Goal: Check status

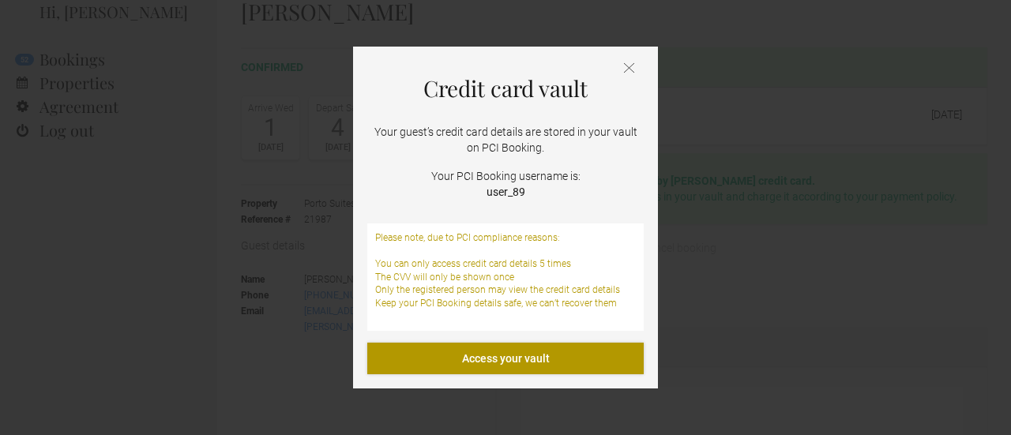
click at [573, 358] on link "Access your vault" at bounding box center [505, 359] width 276 height 32
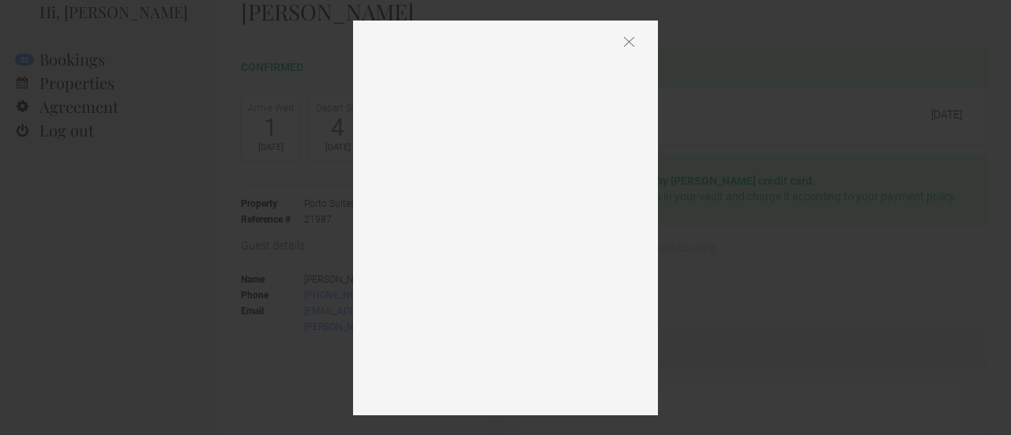
click at [622, 45] on div at bounding box center [505, 218] width 305 height 395
click at [626, 45] on img at bounding box center [629, 41] width 10 height 11
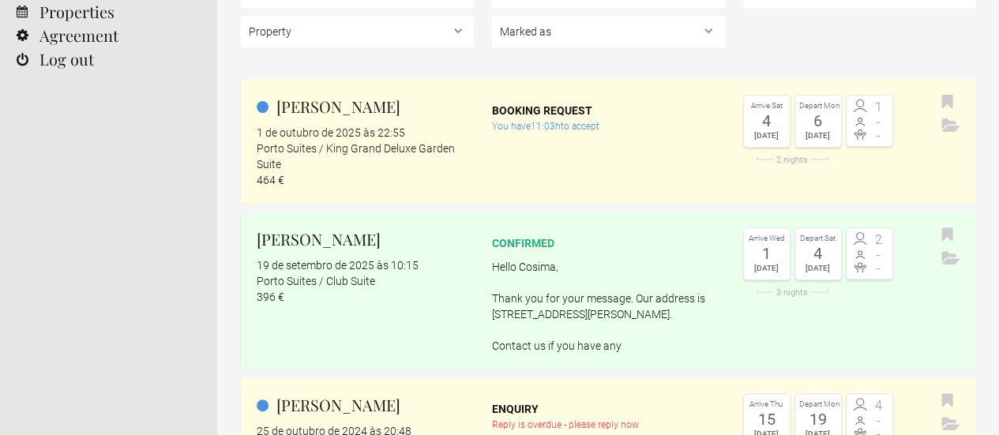
scroll to position [190, 0]
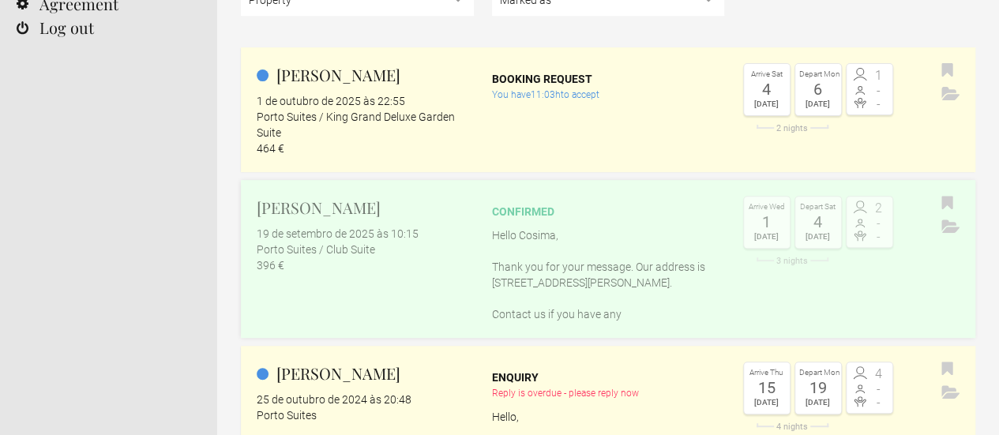
click at [548, 223] on div "confirmed Hello Cosima, Thank you for your message. Our address is Rua do Rosár…" at bounding box center [608, 259] width 233 height 126
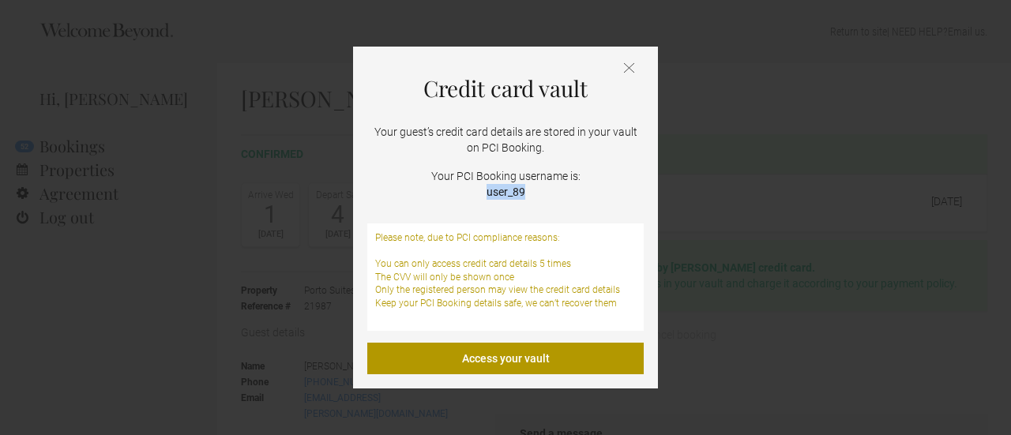
drag, startPoint x: 526, startPoint y: 194, endPoint x: 487, endPoint y: 194, distance: 39.5
click at [487, 194] on p "Your PCI Booking username is: user_89" at bounding box center [505, 184] width 276 height 32
copy strong "user_89"
click at [512, 354] on link "Access your vault" at bounding box center [505, 359] width 276 height 32
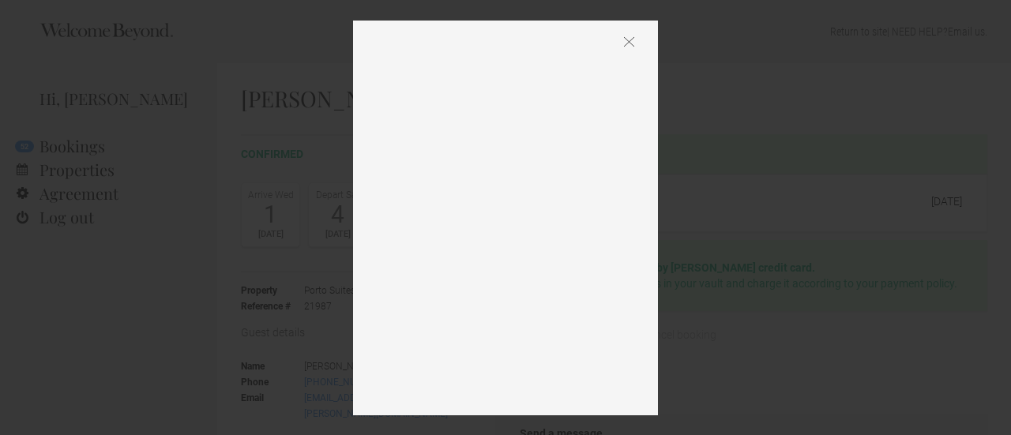
click at [629, 37] on img at bounding box center [629, 41] width 10 height 11
